Goal: Transaction & Acquisition: Subscribe to service/newsletter

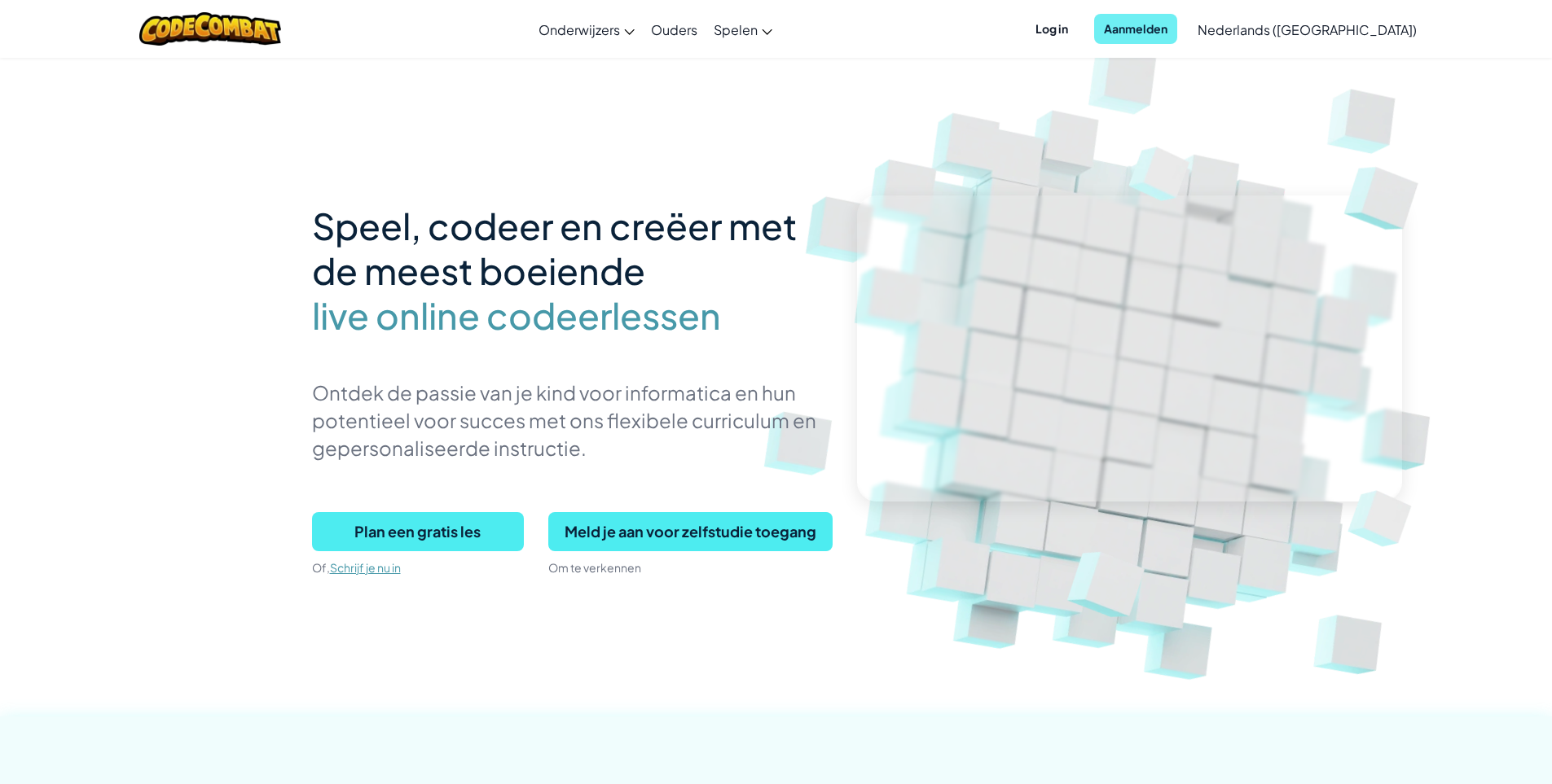
click at [1167, 38] on span "Aanmelden" at bounding box center [1136, 29] width 83 height 30
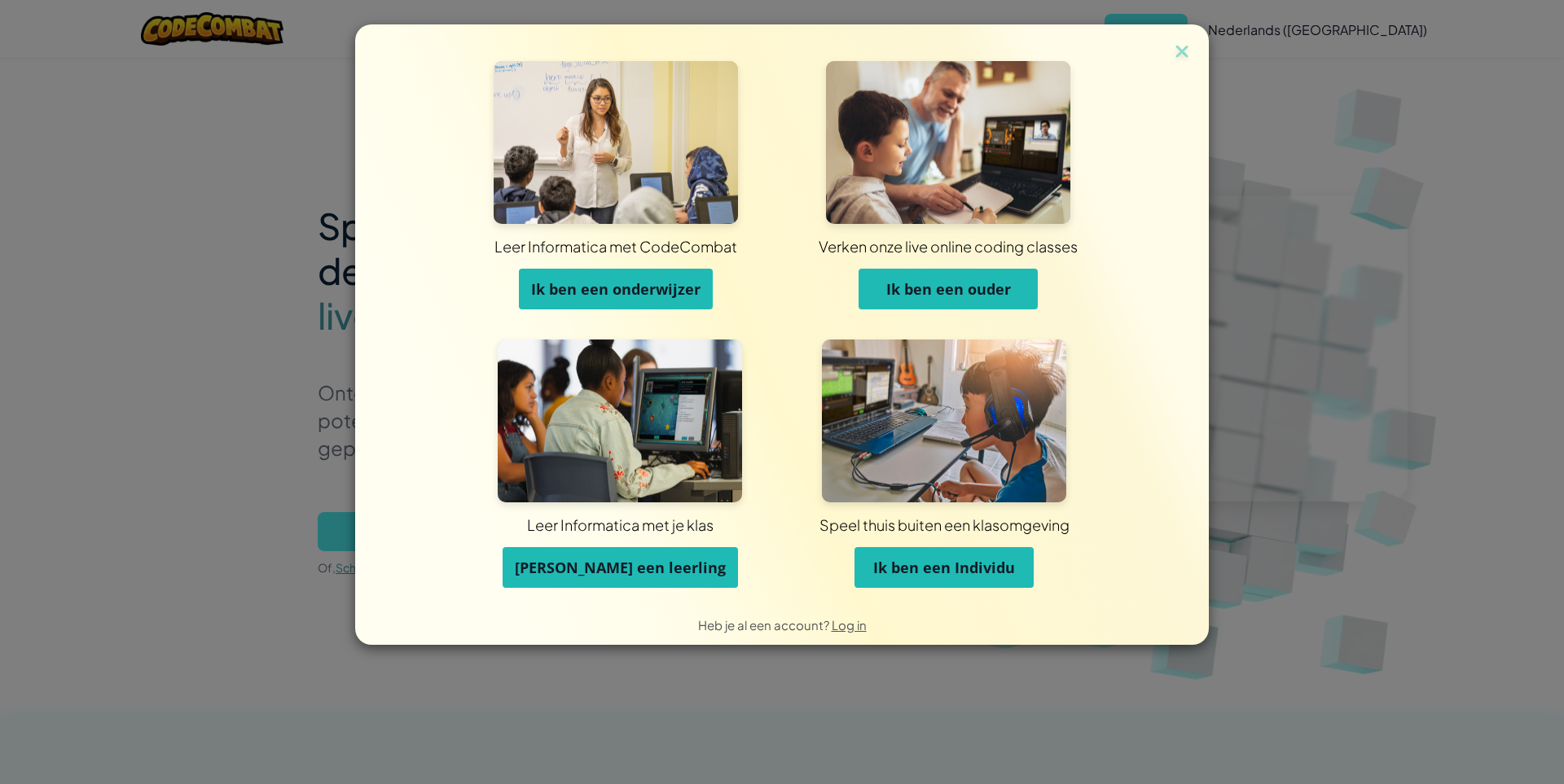
click at [637, 292] on span "Ik ben een onderwijzer" at bounding box center [616, 289] width 169 height 20
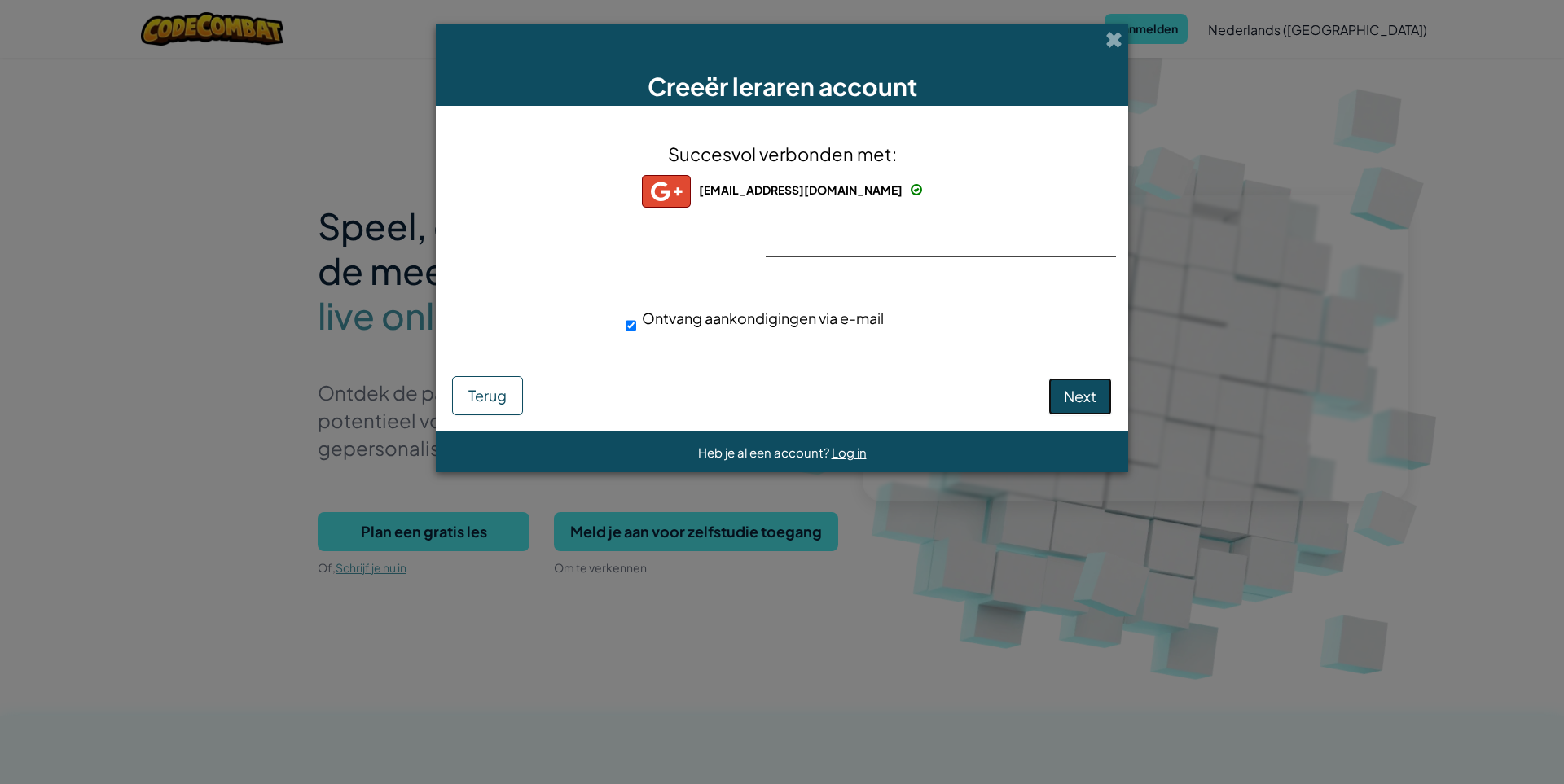
click at [1072, 392] on span "Next" at bounding box center [1080, 396] width 33 height 19
select select "India"
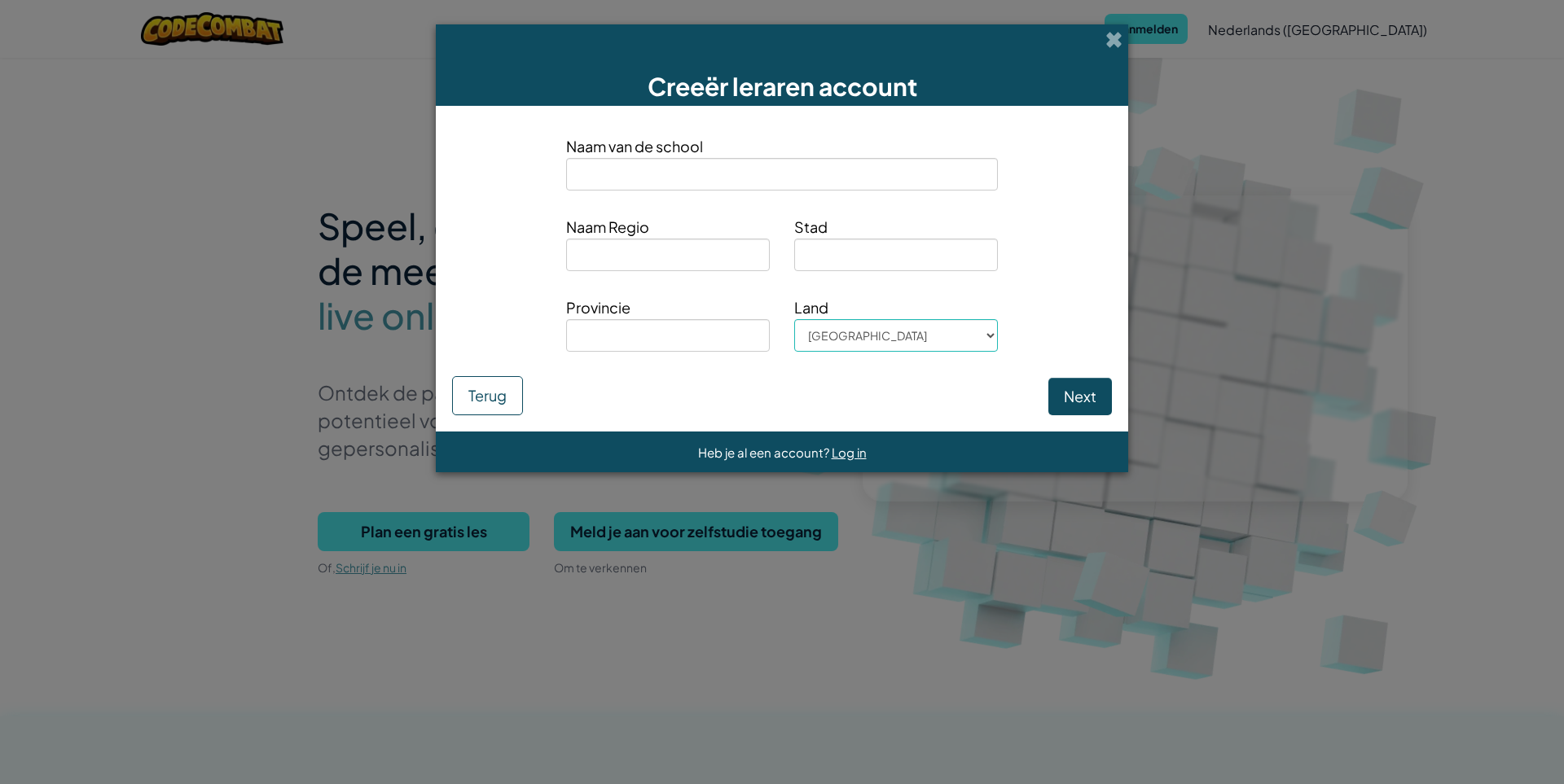
drag, startPoint x: 668, startPoint y: 196, endPoint x: 680, endPoint y: 176, distance: 23.3
click at [668, 195] on div "Naam van de school" at bounding box center [782, 168] width 456 height 69
click at [680, 176] on input at bounding box center [782, 174] width 432 height 33
type input "ict"
click at [482, 410] on button "Terug" at bounding box center [487, 396] width 71 height 40
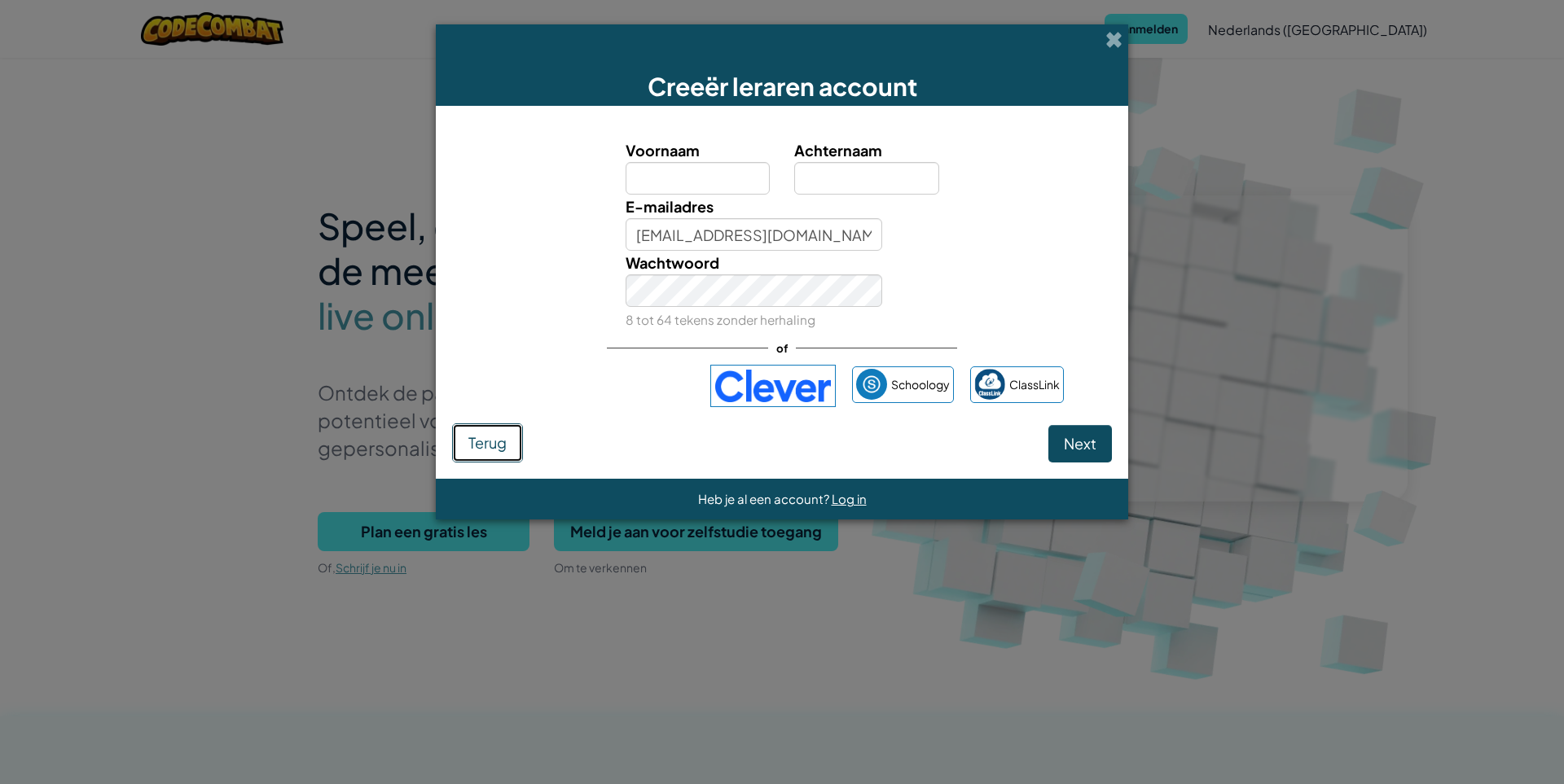
click at [486, 433] on button "Terug" at bounding box center [487, 443] width 71 height 40
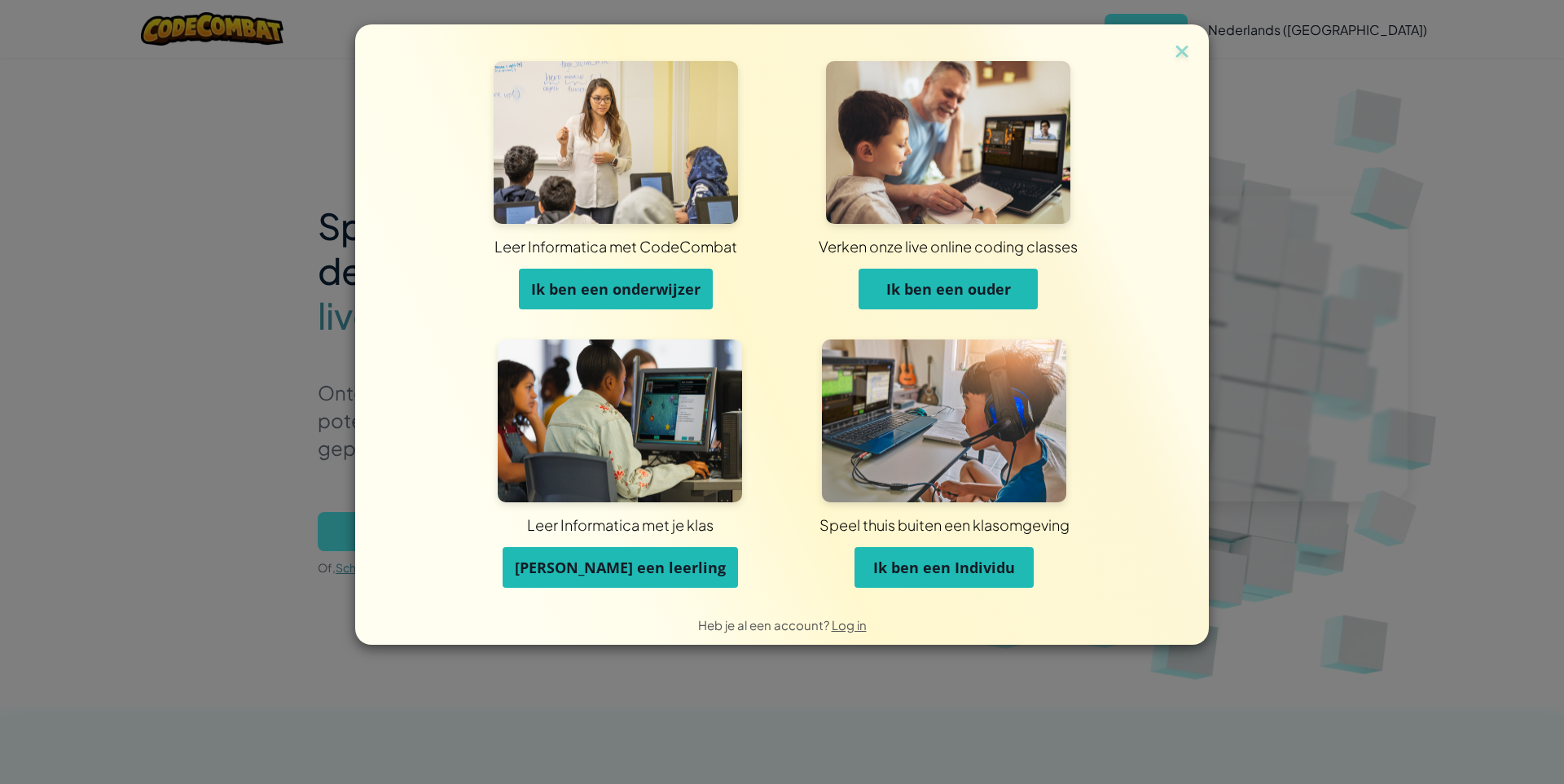
click at [953, 289] on span "Ik ben een ouder" at bounding box center [948, 289] width 124 height 20
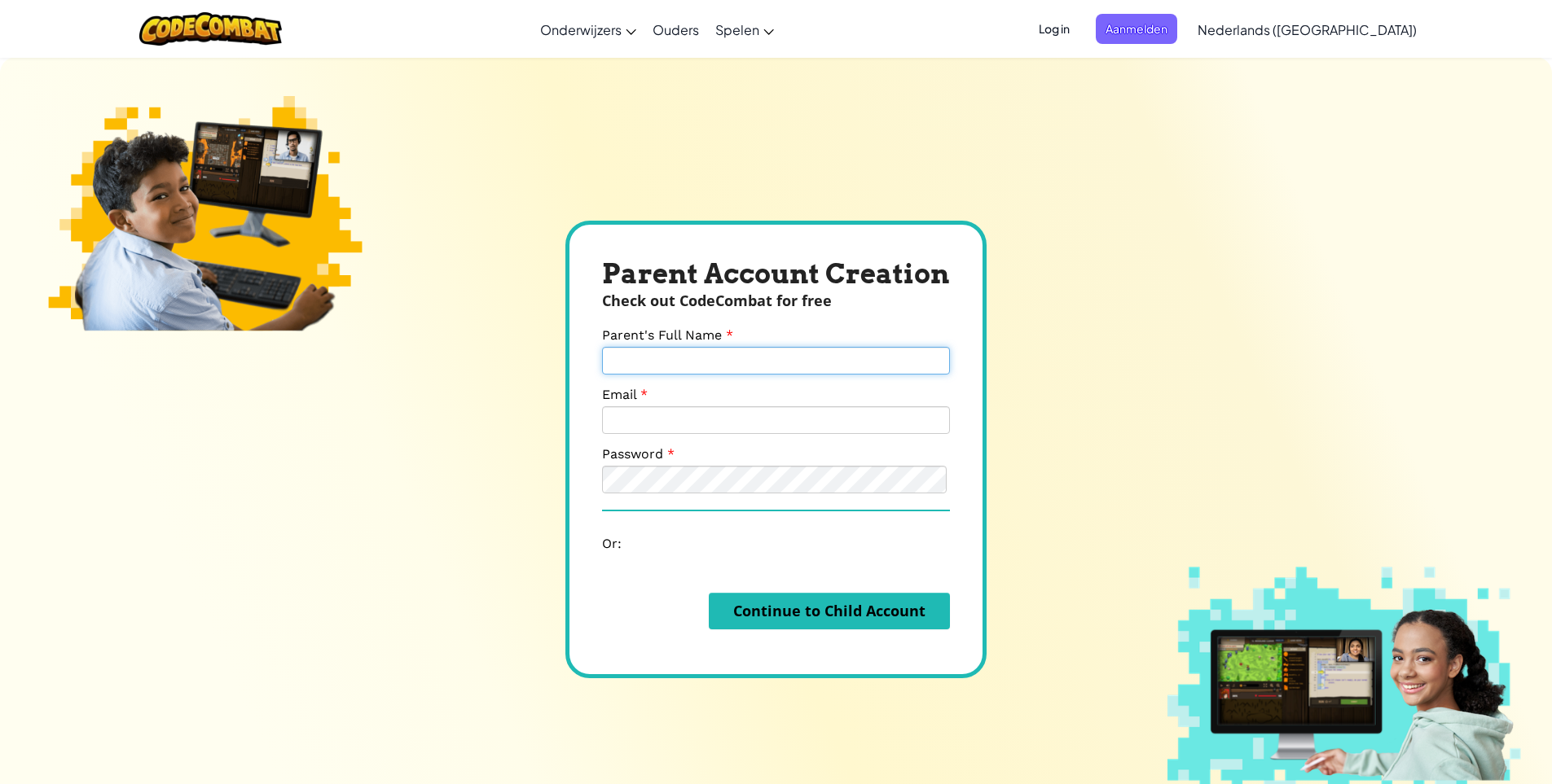
click at [764, 348] on input "Parent's Full Name" at bounding box center [775, 360] width 348 height 27
click at [710, 359] on input "Parent's Full Name" at bounding box center [775, 360] width 348 height 27
type input "Mike"
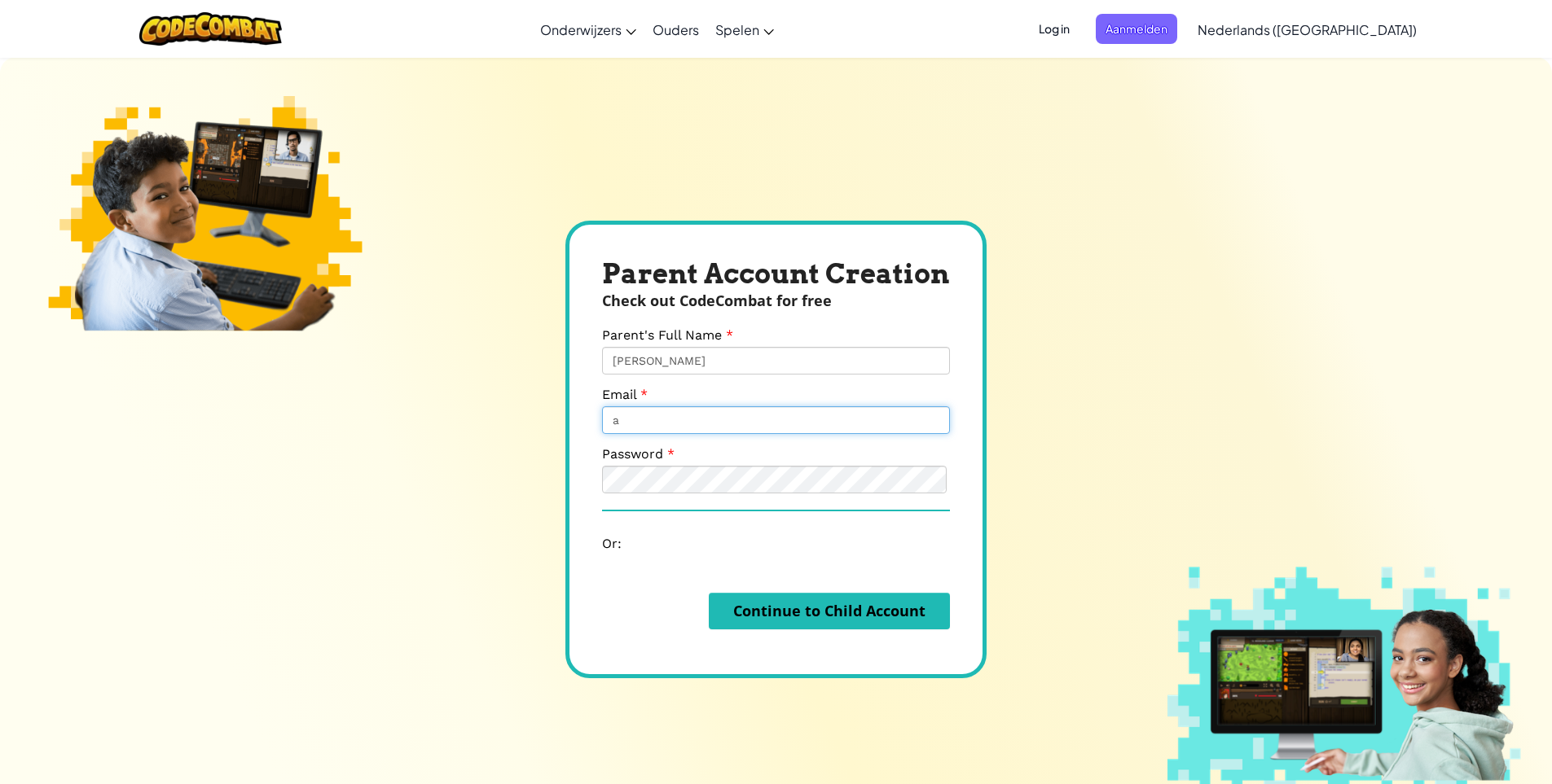
type input "a53samsung007@gmail.com"
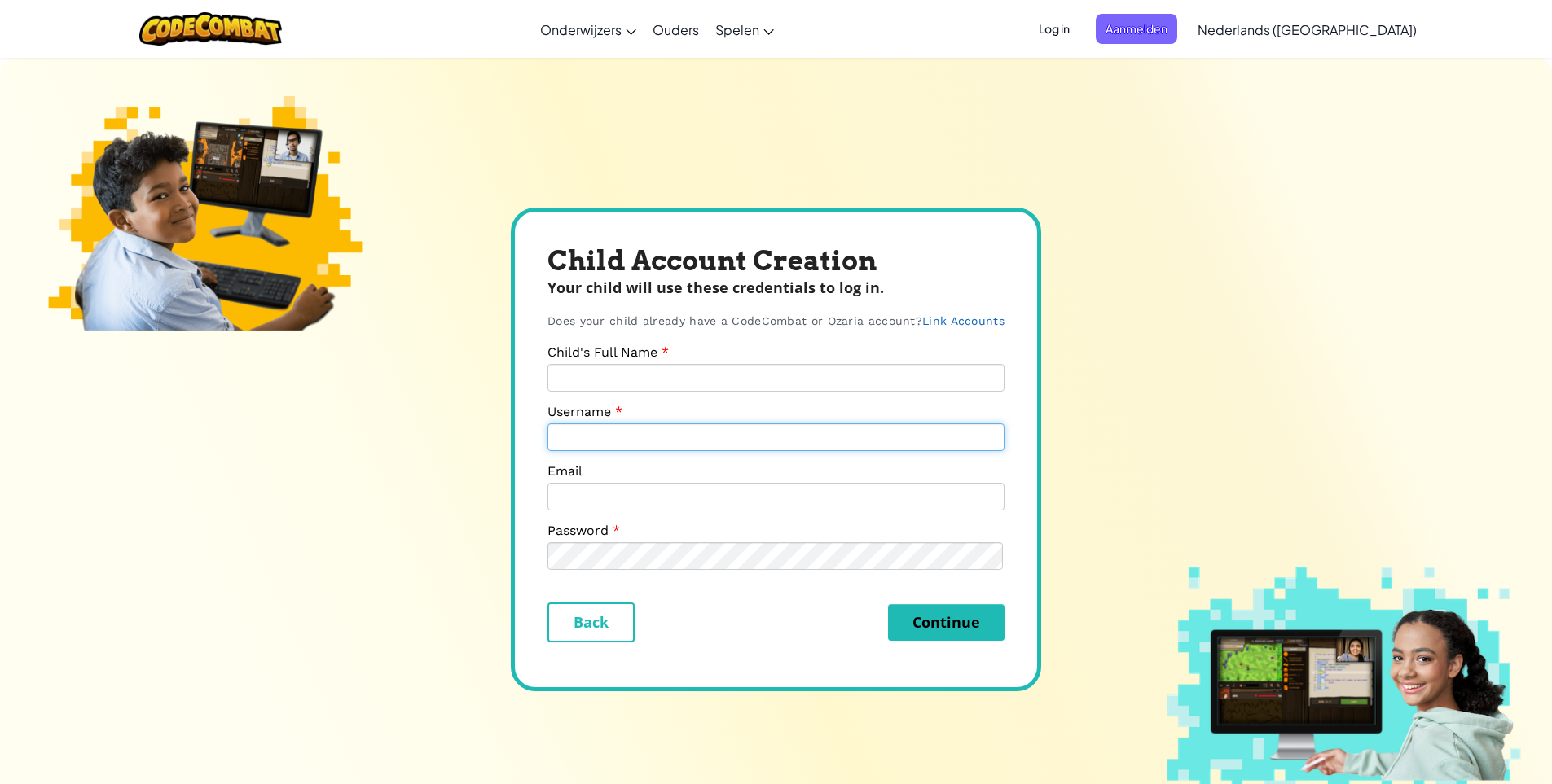
type input "a53samsung007@gmail.com"
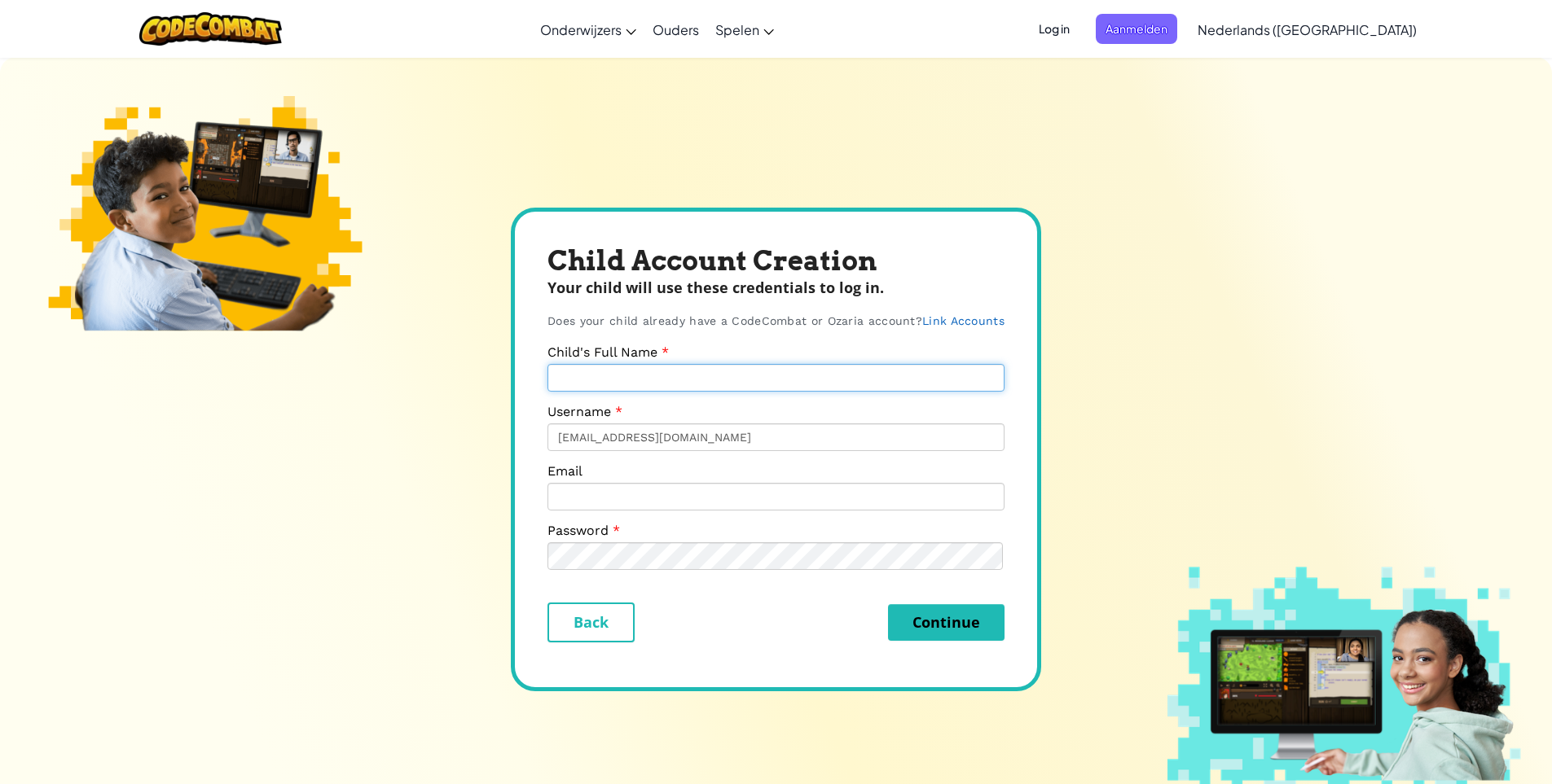
click at [674, 381] on input "Child's Full Name" at bounding box center [775, 377] width 457 height 27
click at [625, 487] on input "Email" at bounding box center [775, 496] width 457 height 27
click at [474, 486] on div "Child Account Creation Your child will use these credentials to log in. Does yo…" at bounding box center [776, 449] width 1552 height 784
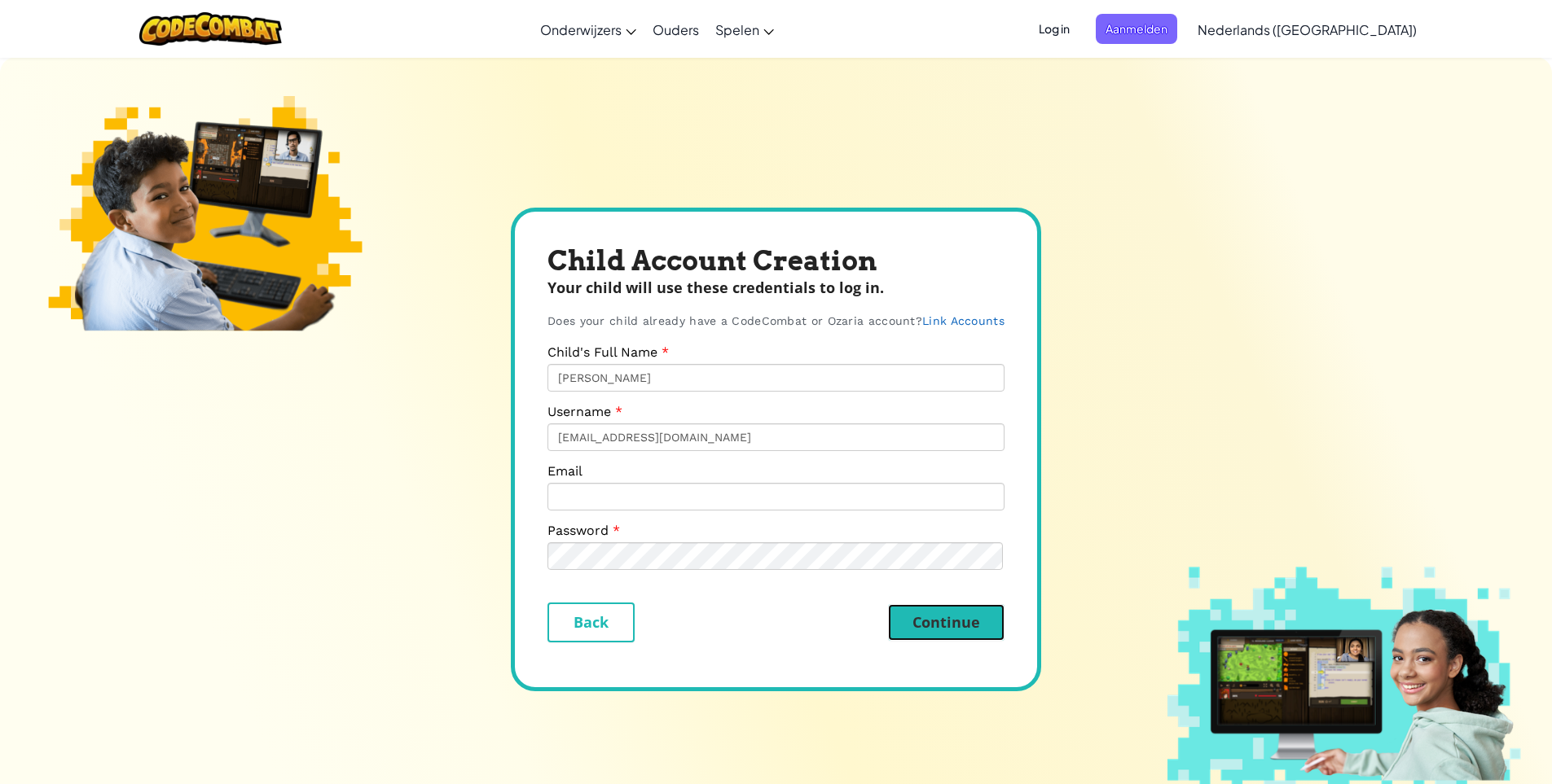
click at [944, 629] on button "Continue" at bounding box center [946, 622] width 117 height 37
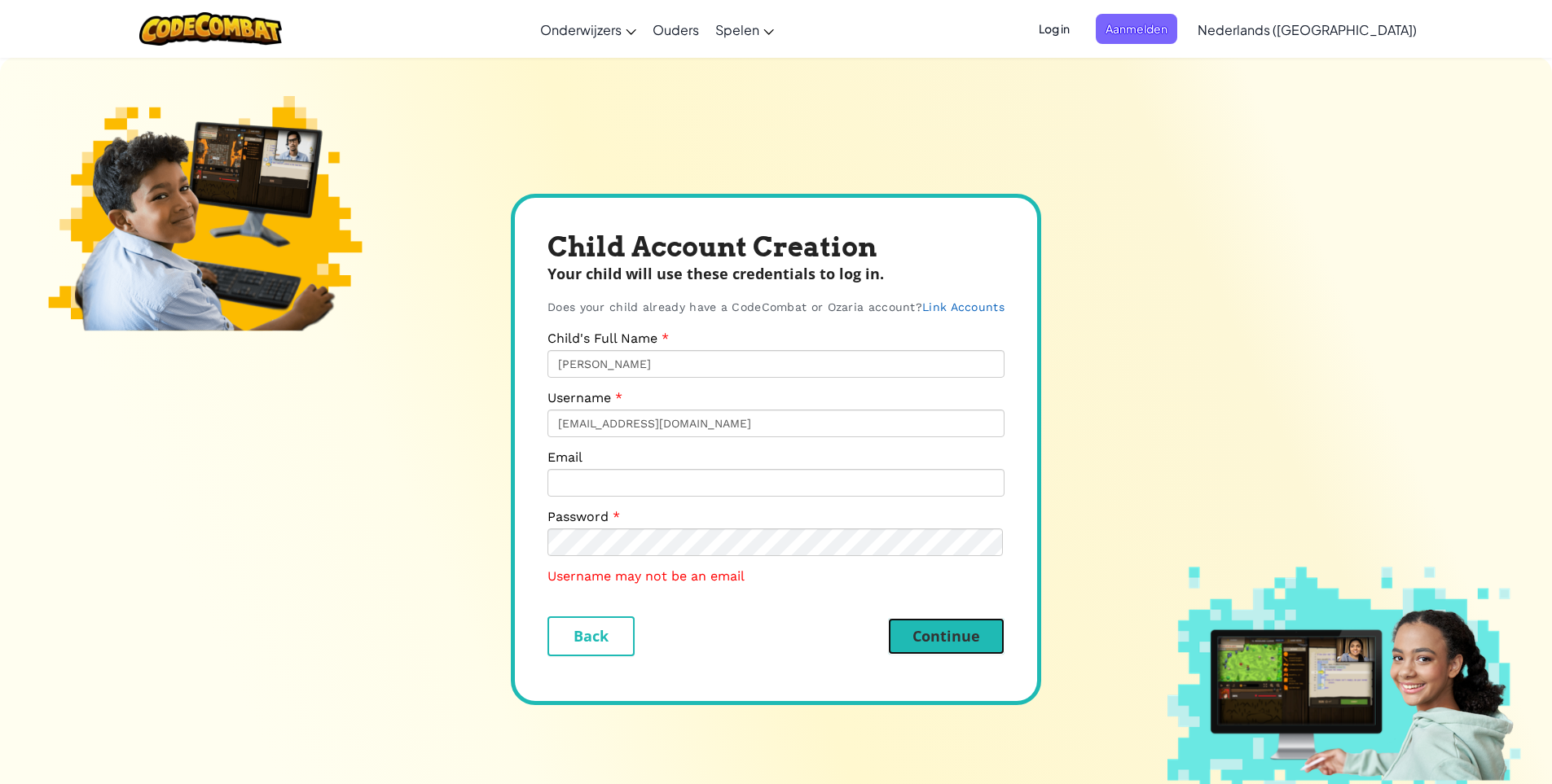
click at [980, 626] on button "Continue" at bounding box center [946, 636] width 117 height 37
click at [970, 632] on button "Continue" at bounding box center [946, 636] width 117 height 37
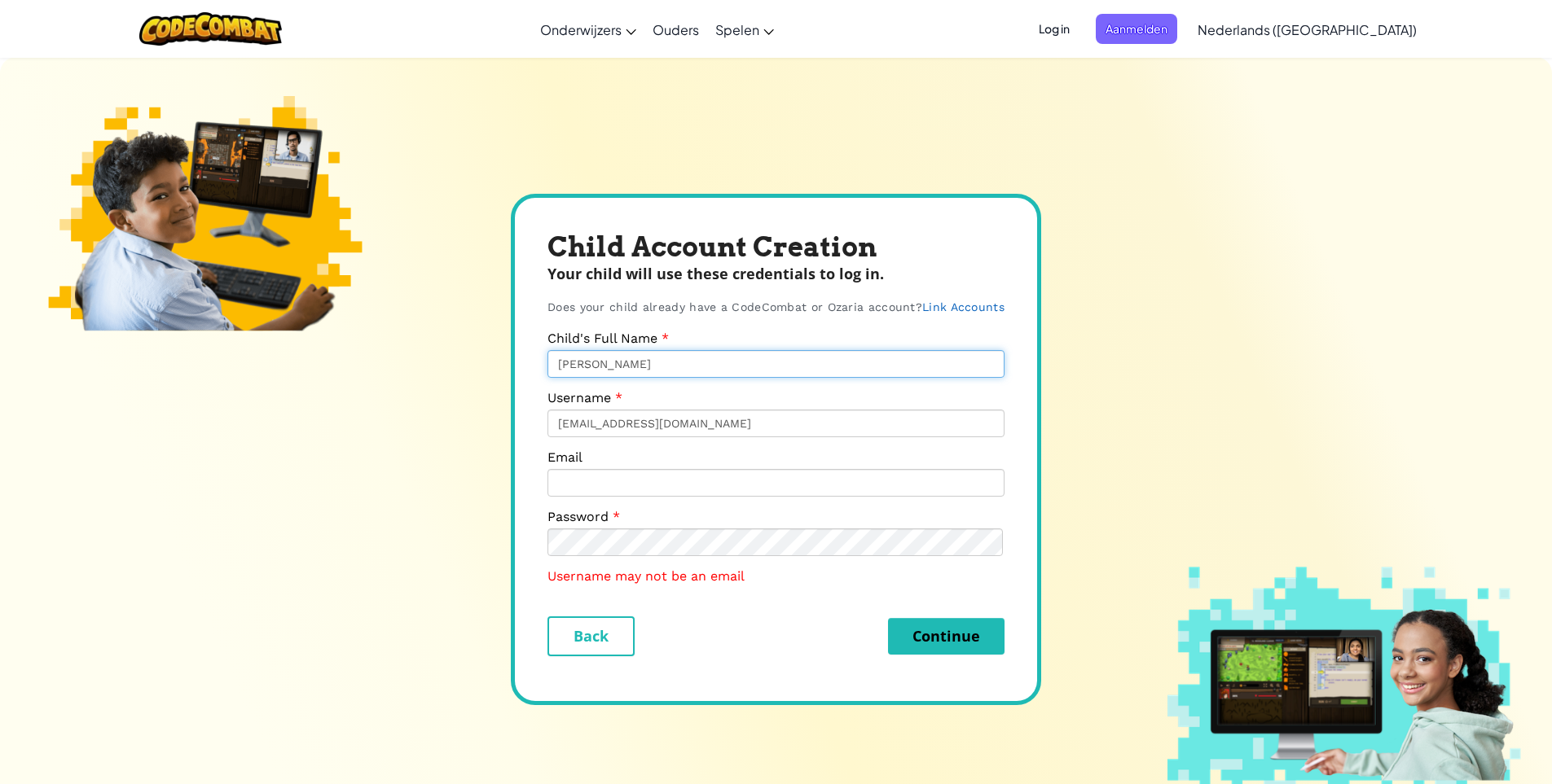
click at [623, 366] on input "Mike" at bounding box center [775, 363] width 457 height 27
type input "Mike12545"
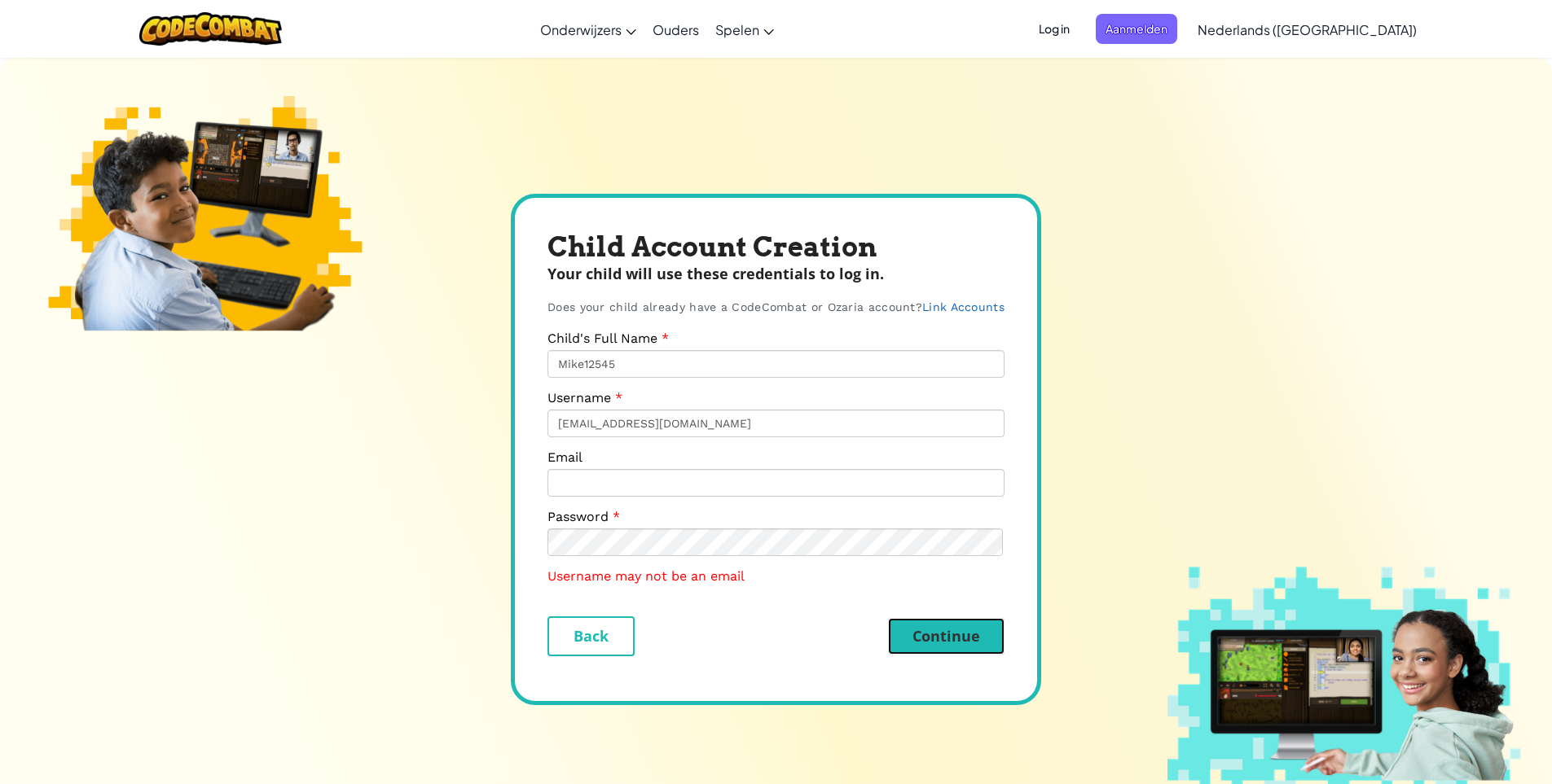
click at [951, 638] on button "Continue" at bounding box center [946, 636] width 117 height 37
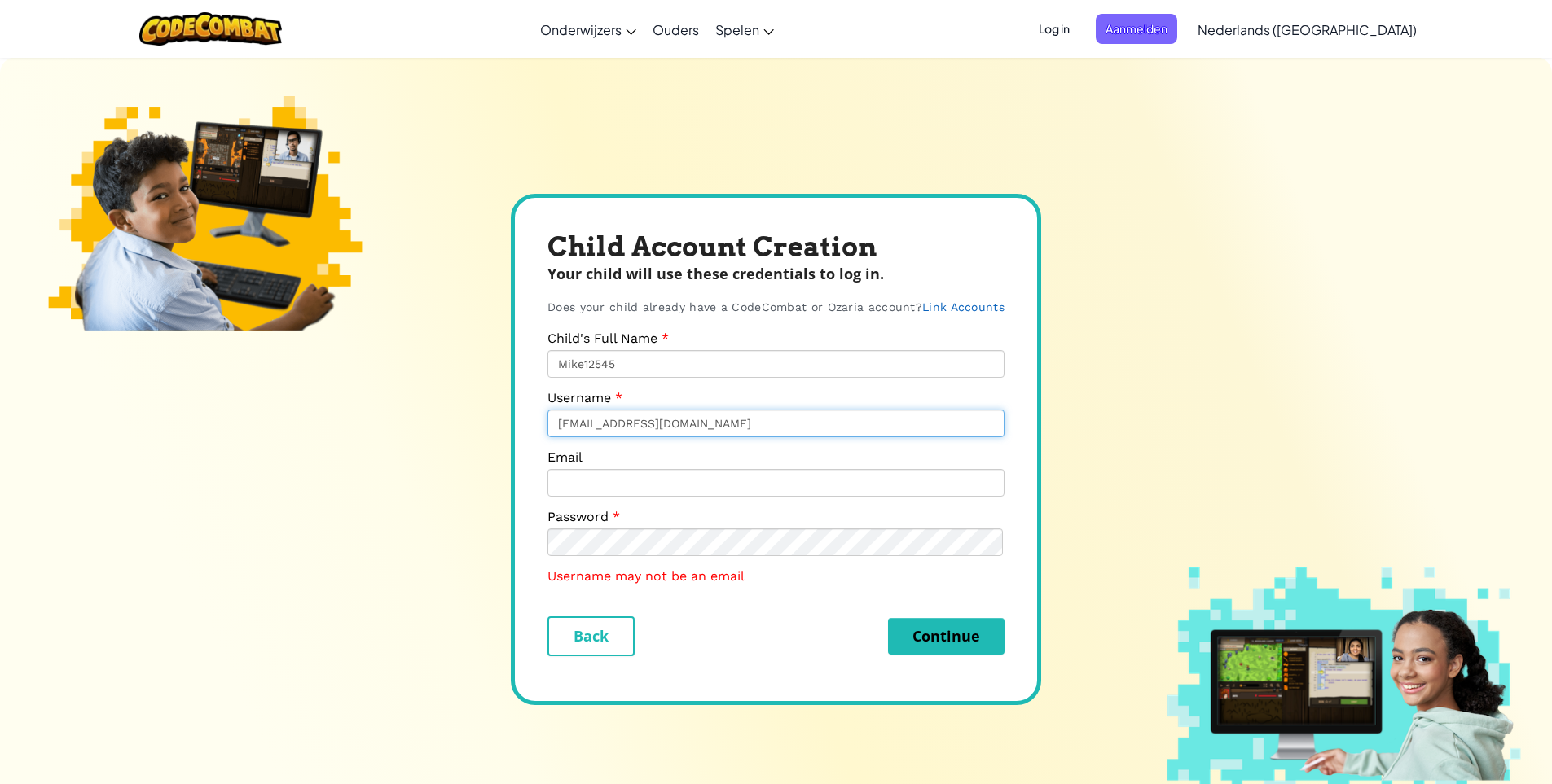
drag, startPoint x: 746, startPoint y: 424, endPoint x: 295, endPoint y: 424, distance: 451.0
click at [295, 424] on div "Child Account Creation Your child will use these credentials to log in. Does yo…" at bounding box center [776, 449] width 1552 height 784
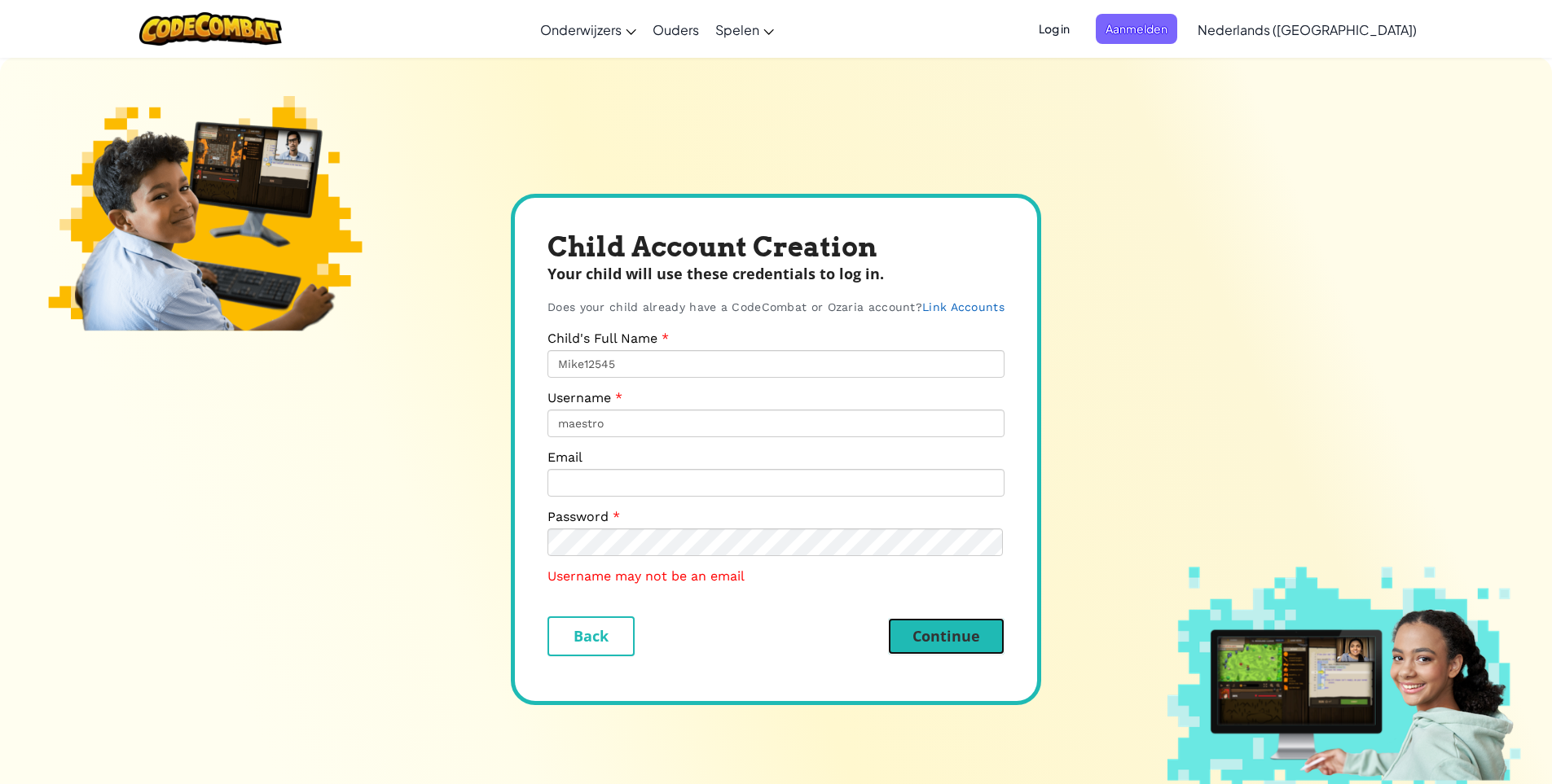
click at [959, 651] on button "Continue" at bounding box center [946, 636] width 117 height 37
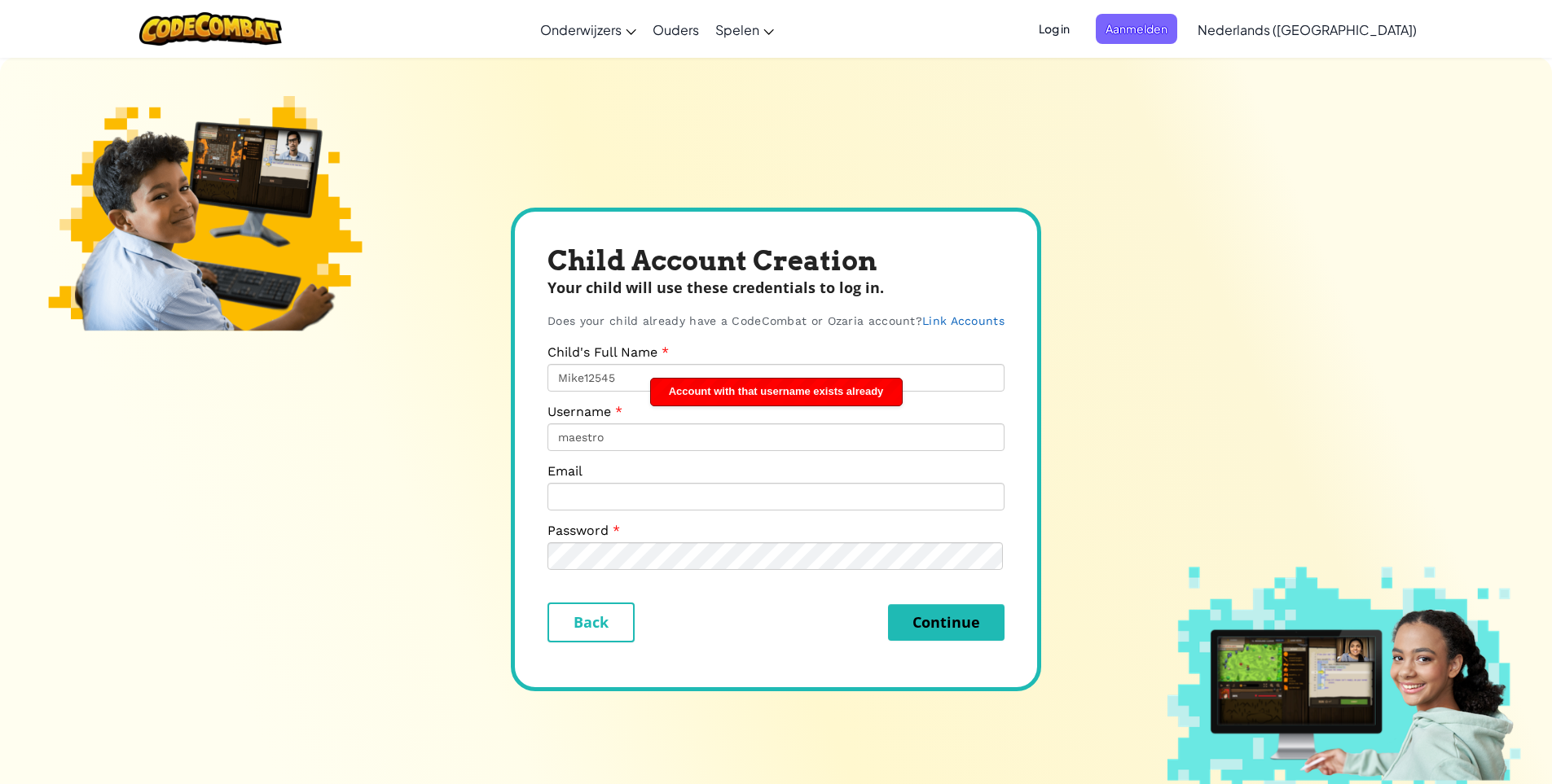
click at [725, 456] on form "Child's Full Name Mike12545 Username maestro Email Password Back Continue" at bounding box center [775, 493] width 457 height 298
click at [643, 439] on input "maestro" at bounding box center [775, 437] width 457 height 27
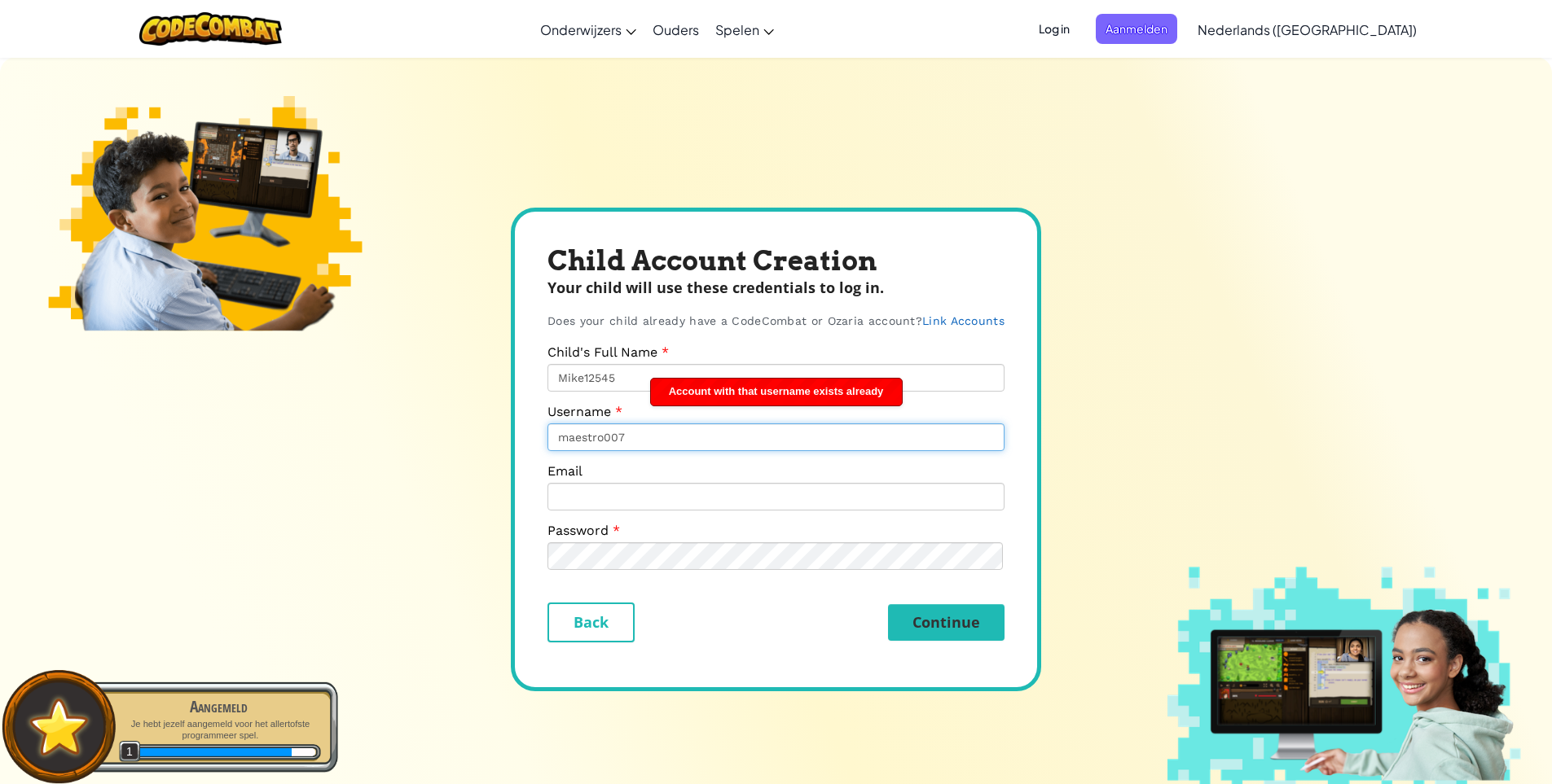
type input "maestro007"
click at [958, 632] on button "Continue" at bounding box center [946, 622] width 117 height 37
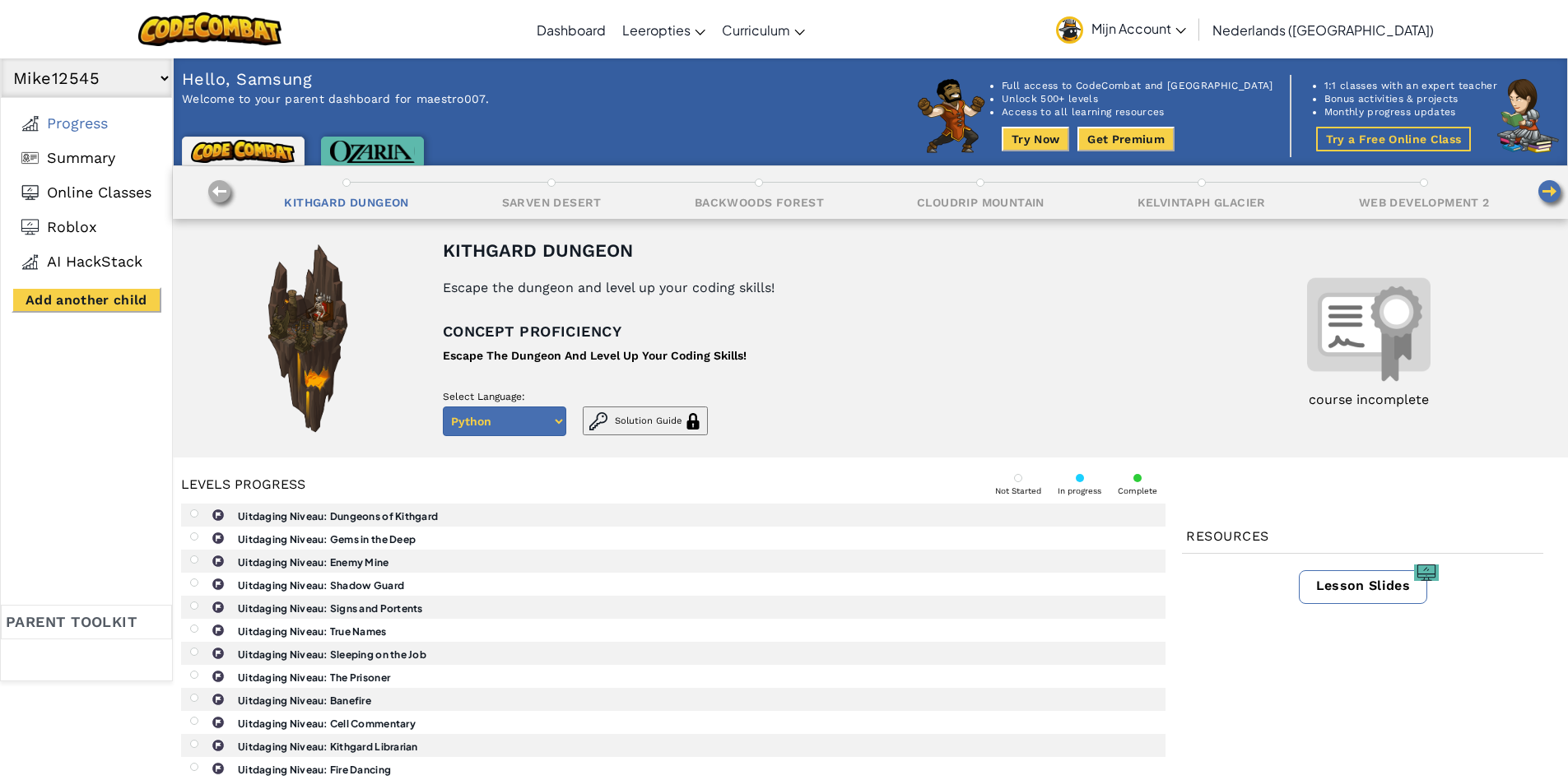
click at [1332, 25] on span "Nederlands ([GEOGRAPHIC_DATA])" at bounding box center [1323, 29] width 222 height 17
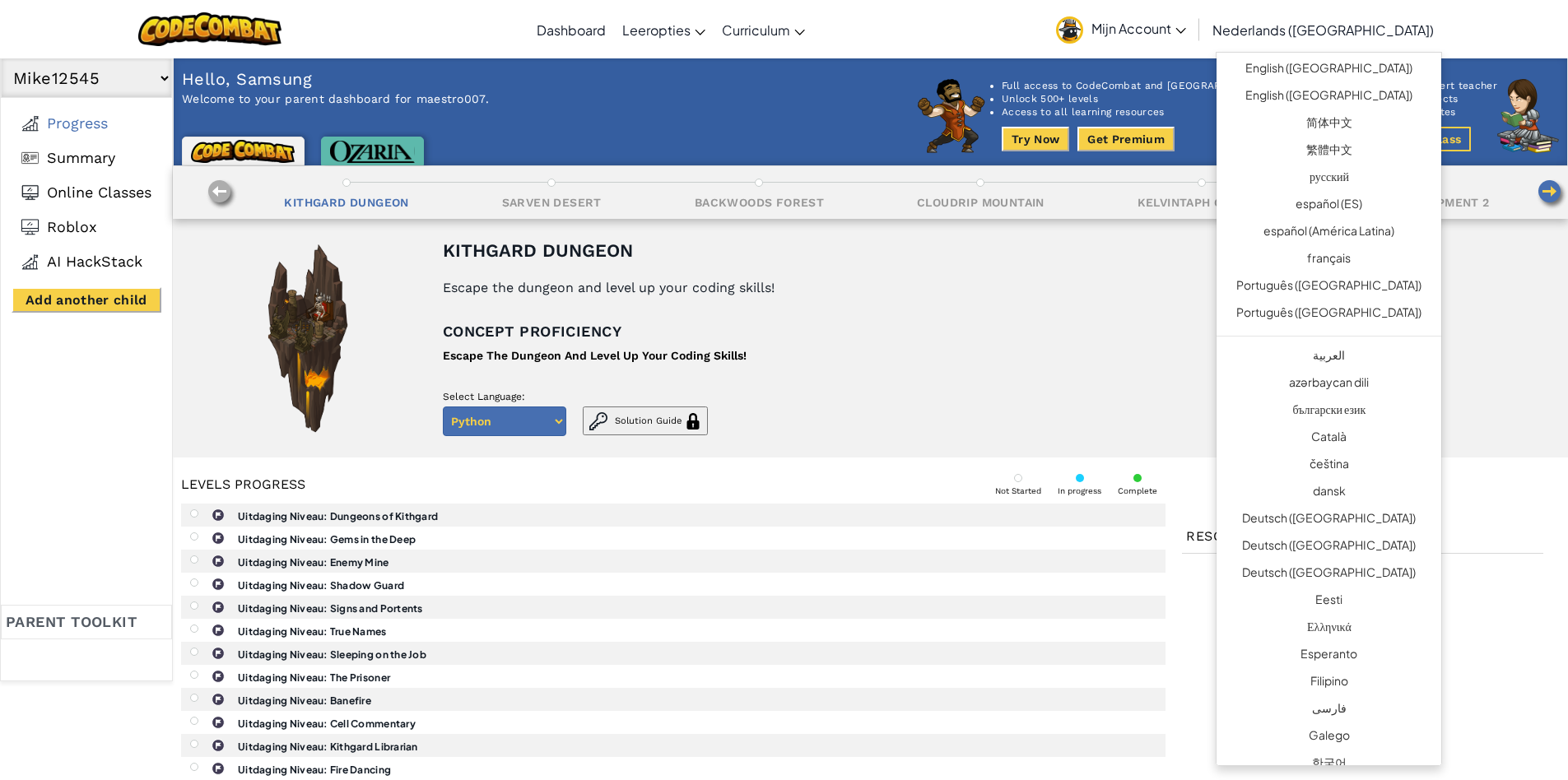
click at [1047, 326] on p "Concept proficiency" at bounding box center [767, 332] width 649 height 25
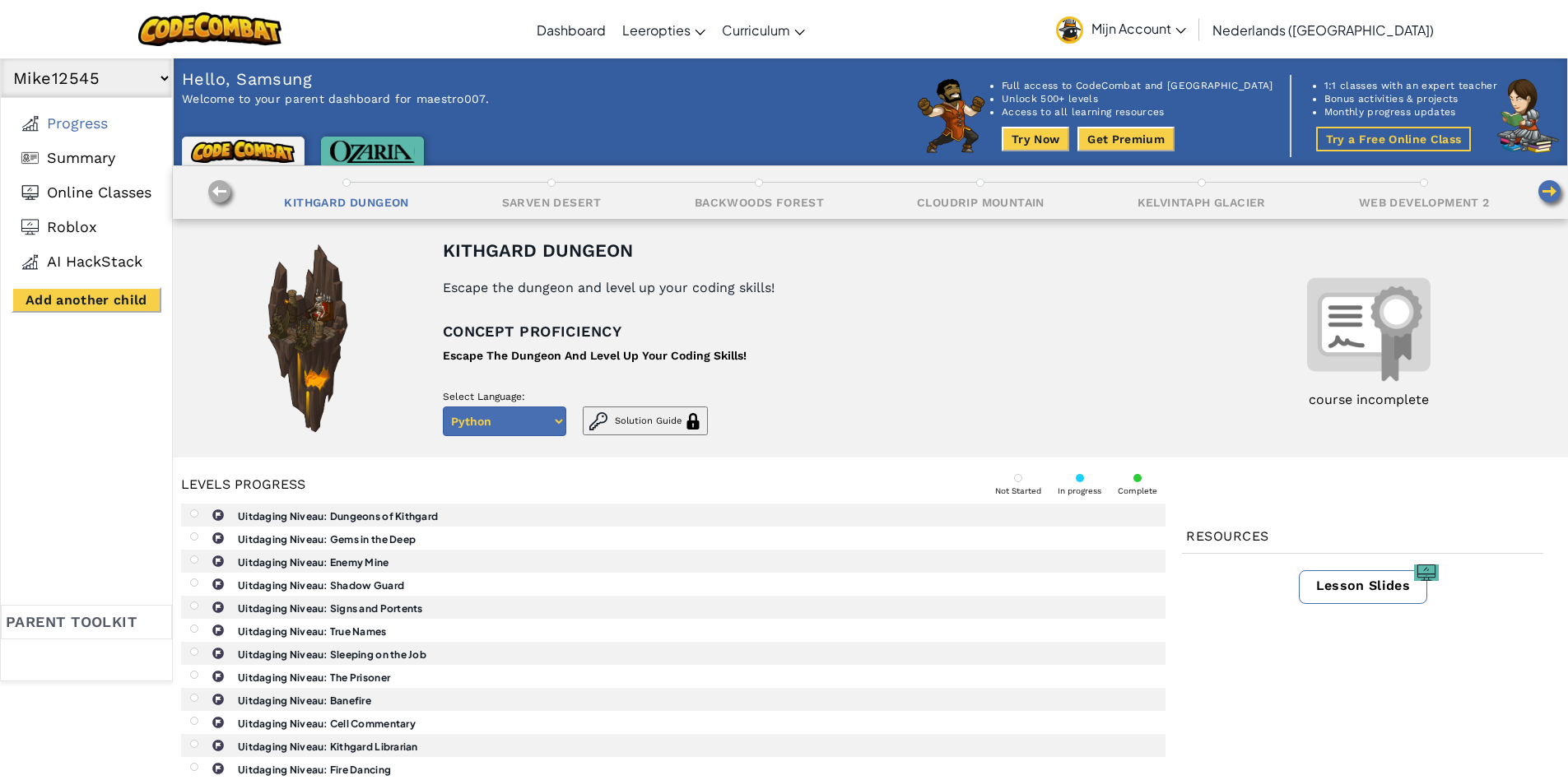
click at [567, 423] on div "Python Javascript Solution Guide" at bounding box center [575, 420] width 265 height 29
click at [550, 424] on select "Python Javascript" at bounding box center [504, 420] width 124 height 29
click at [645, 420] on span "Solution Guide" at bounding box center [648, 420] width 67 height 10
click at [200, 516] on div "Uitdaging Niveau: Dungeons of Kithgard" at bounding box center [681, 515] width 983 height 21
click at [360, 517] on b "Uitdaging Niveau: Dungeons of Kithgard" at bounding box center [338, 516] width 200 height 12
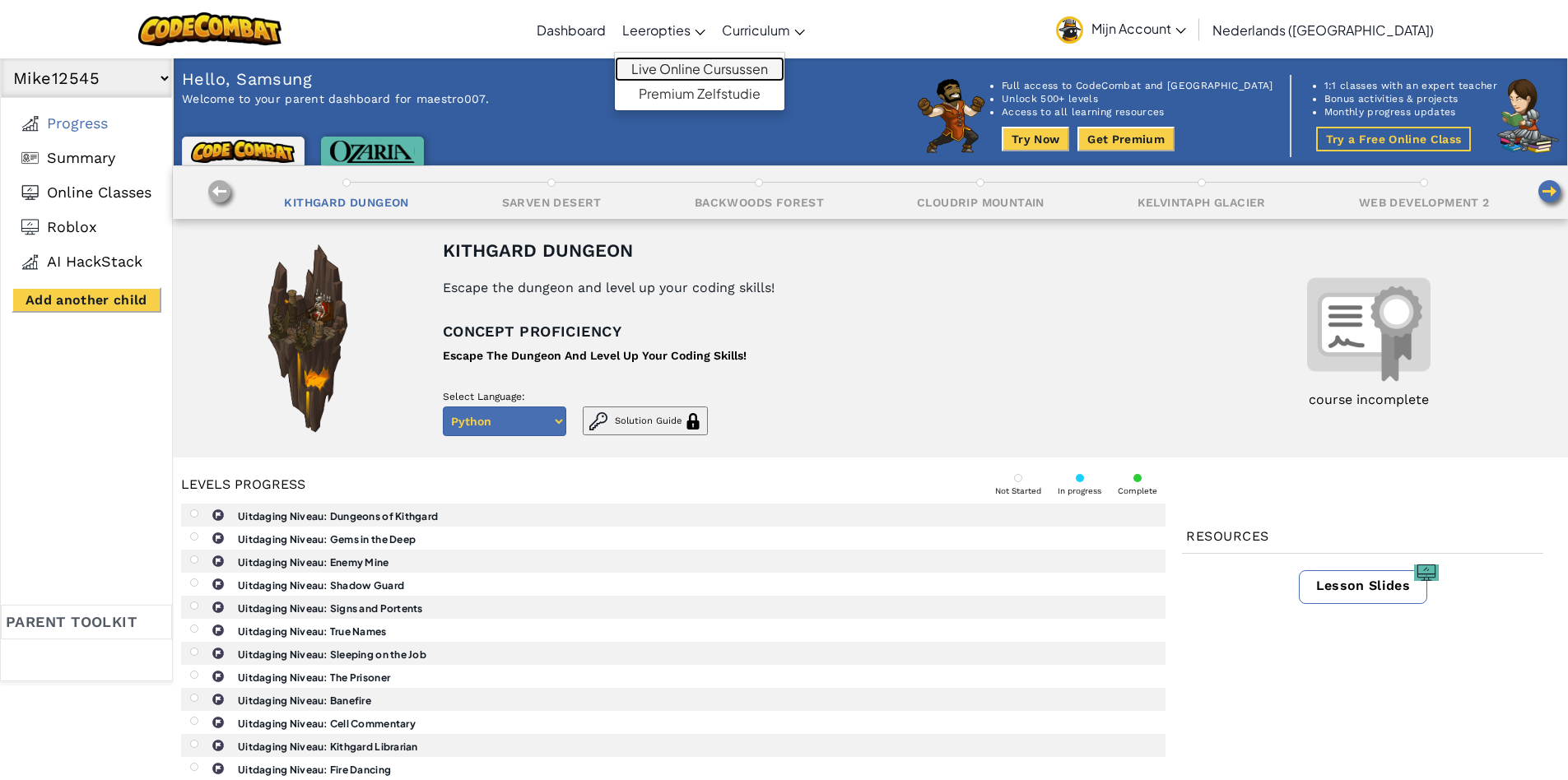
click at [734, 68] on link "Live Online Cursussen" at bounding box center [699, 69] width 169 height 25
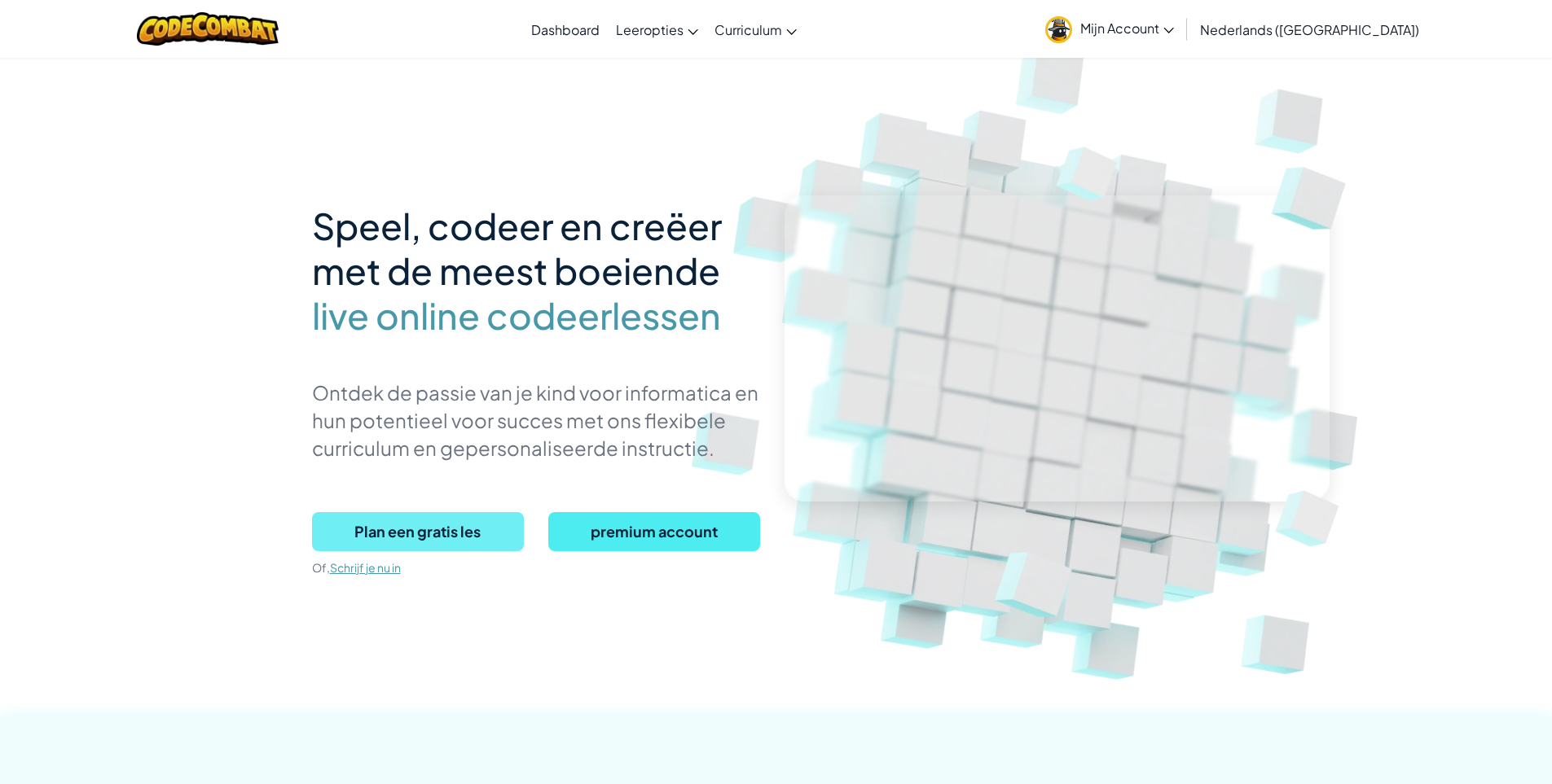
click at [432, 534] on span "Plan een gratis les" at bounding box center [417, 532] width 212 height 40
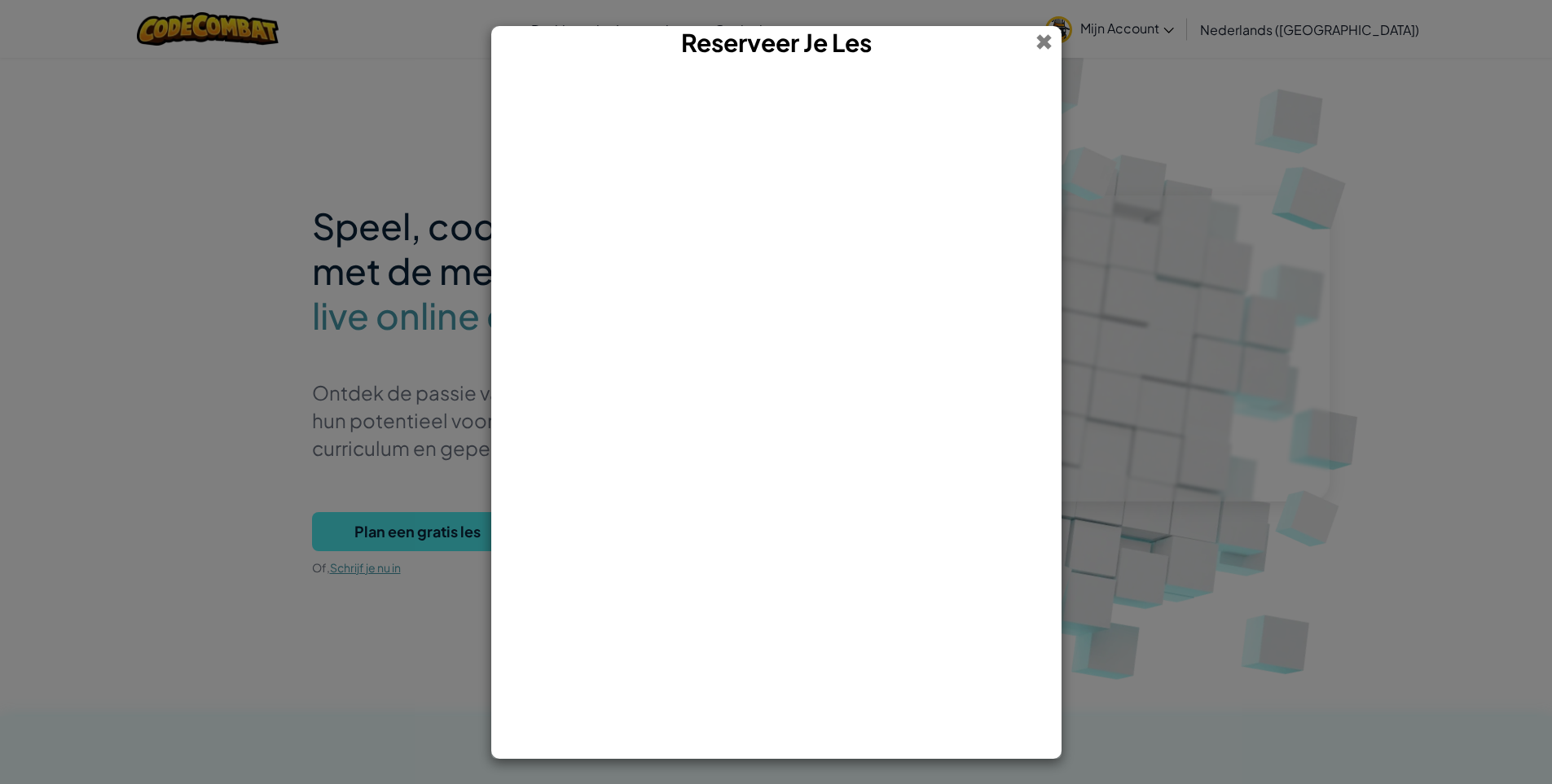
click at [1049, 41] on span at bounding box center [1044, 42] width 17 height 32
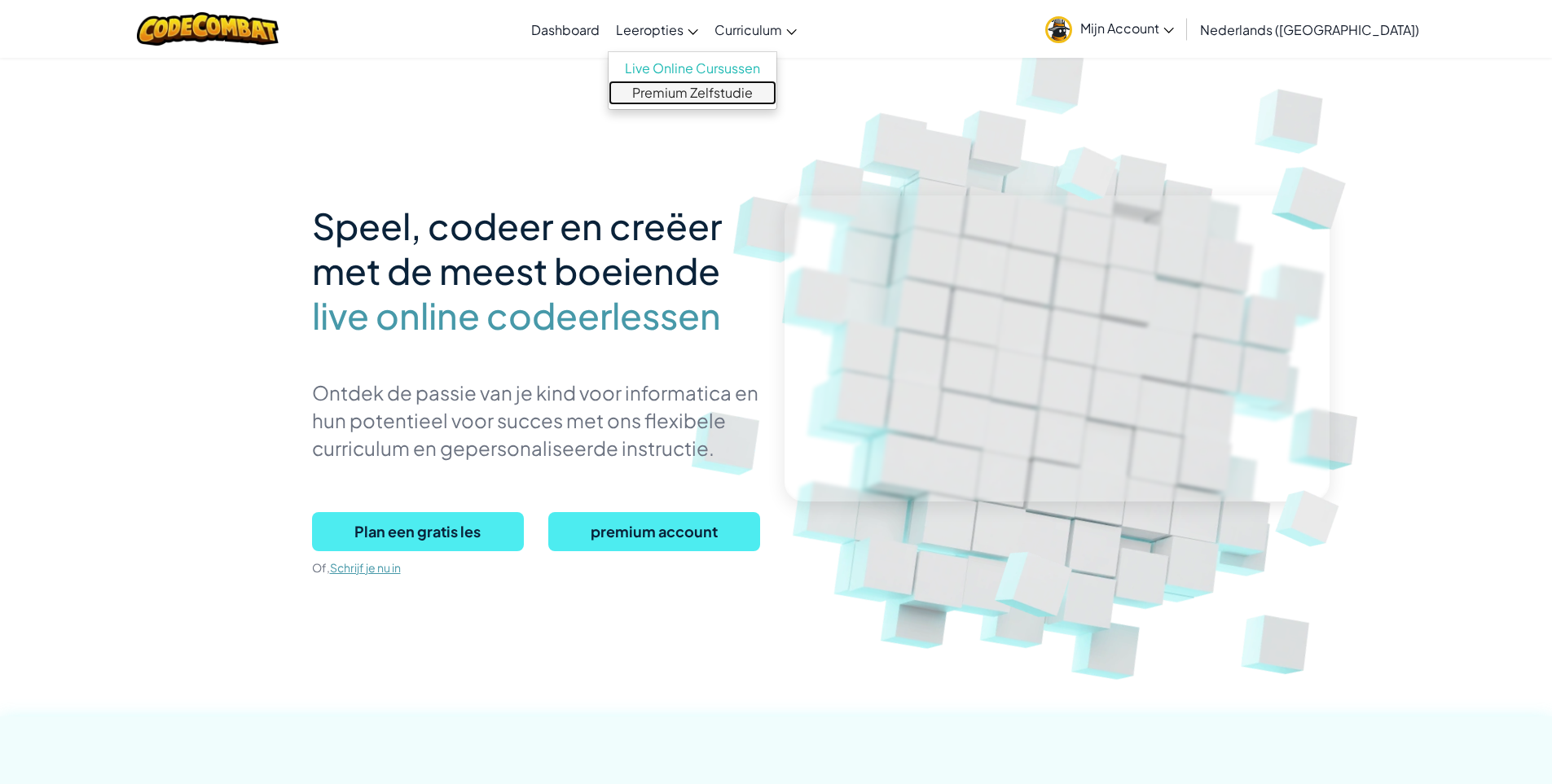
click at [725, 95] on link "Premium Zelfstudie" at bounding box center [692, 93] width 168 height 24
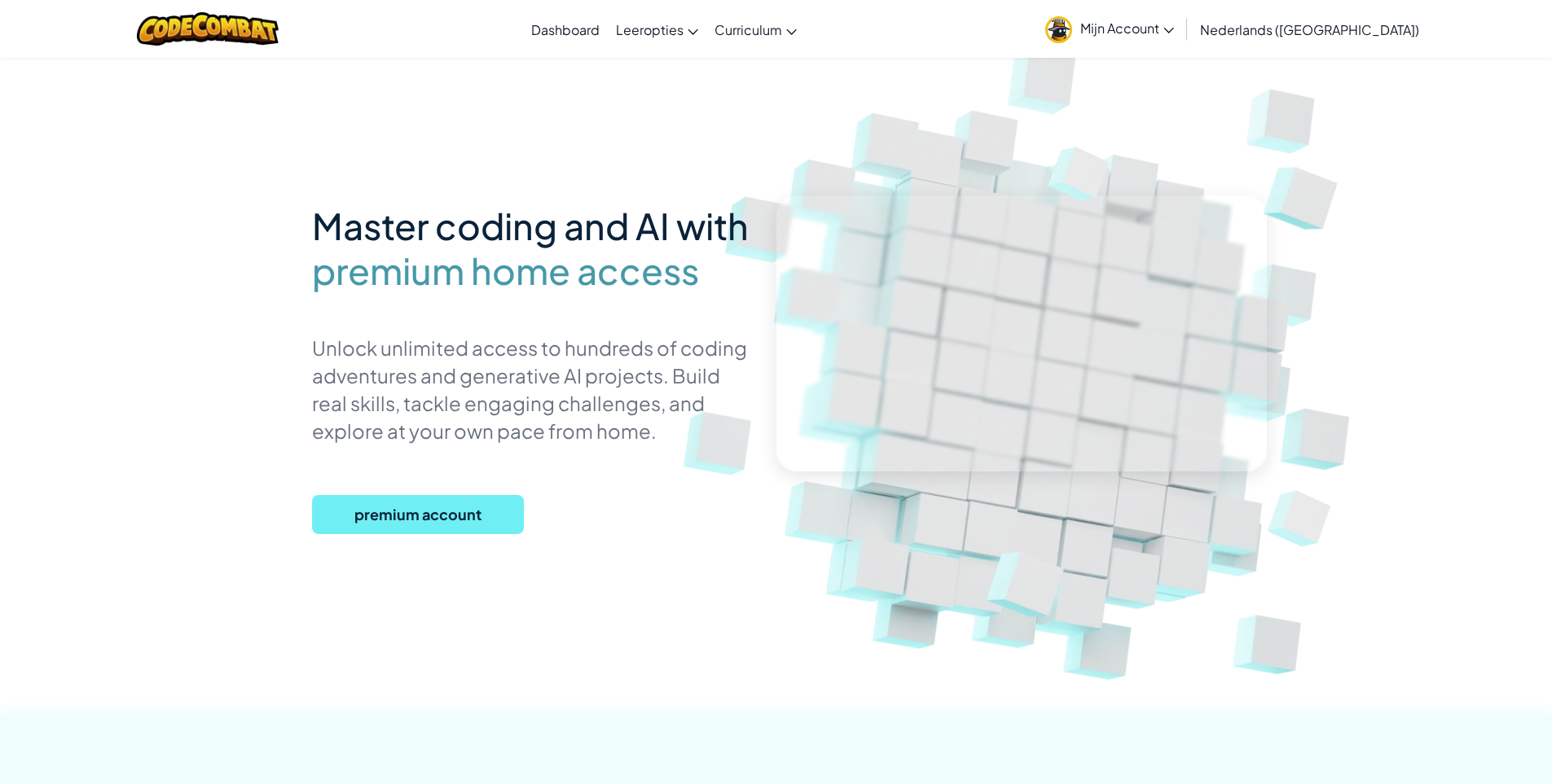
click at [464, 522] on span "premium account" at bounding box center [417, 515] width 212 height 40
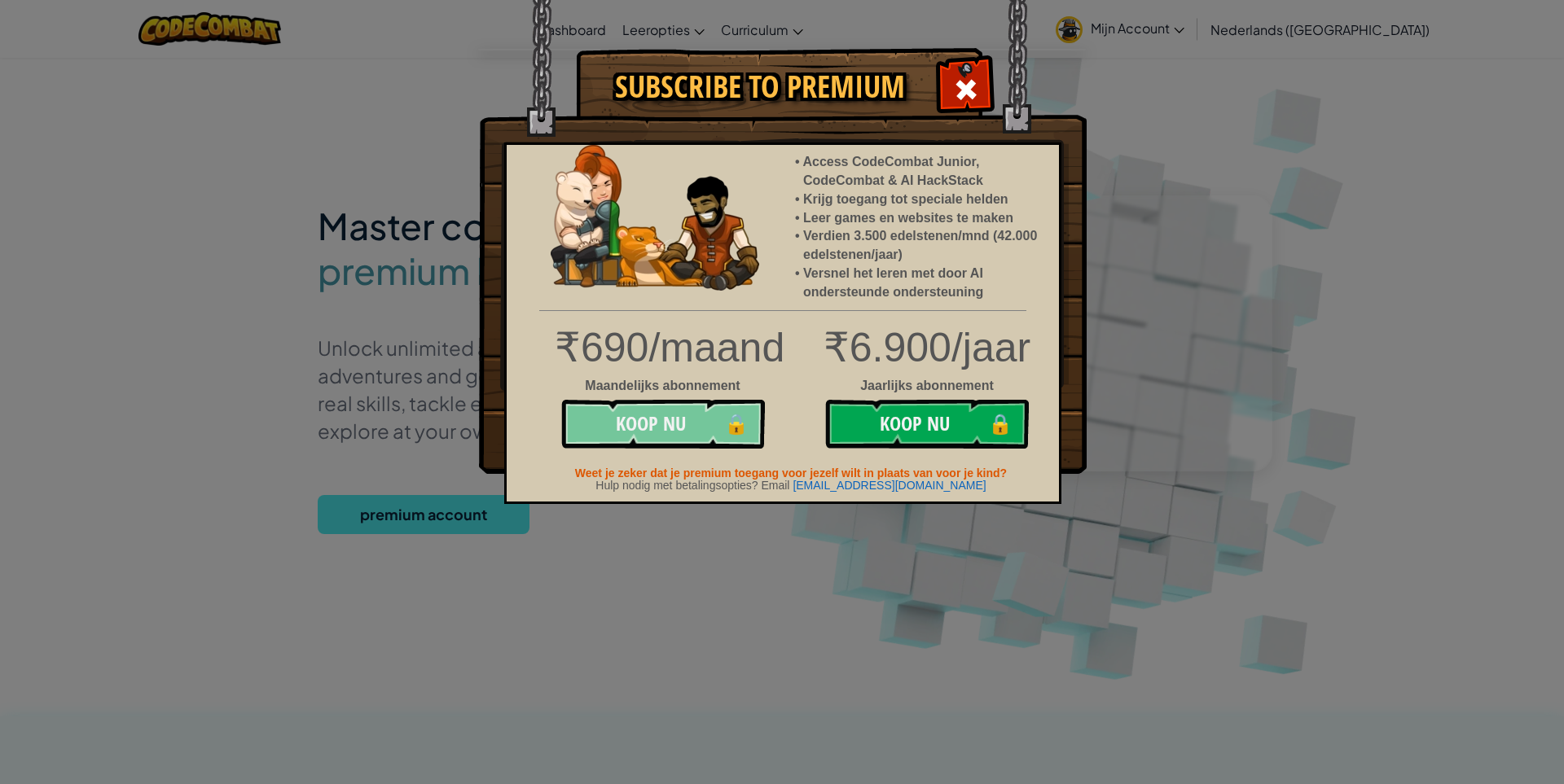
click at [724, 420] on button "Koop Nu 🔒" at bounding box center [663, 424] width 203 height 49
